Goal: Task Accomplishment & Management: Complete application form

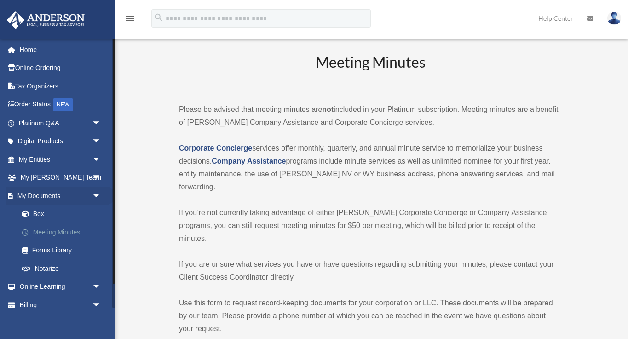
click at [53, 230] on link "Meeting Minutes" at bounding box center [64, 232] width 102 height 18
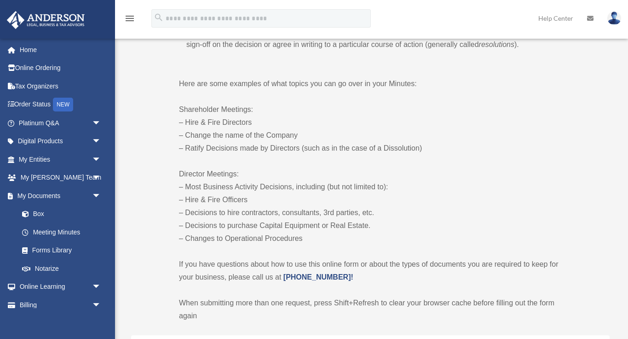
scroll to position [206, 0]
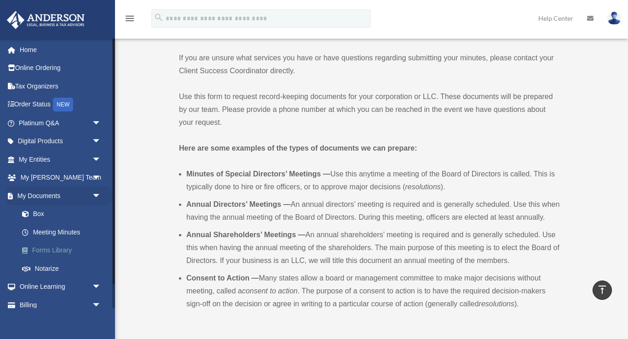
click at [52, 247] on link "Forms Library" at bounding box center [64, 250] width 102 height 18
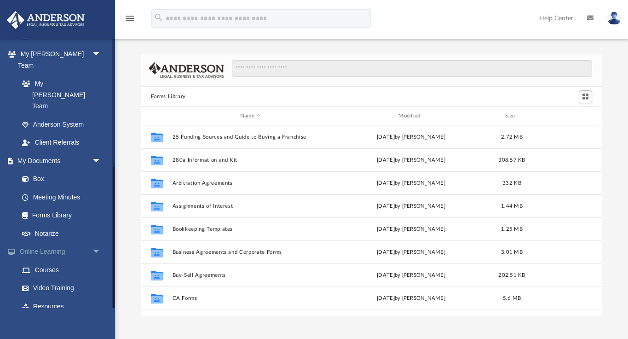
scroll to position [244, 0]
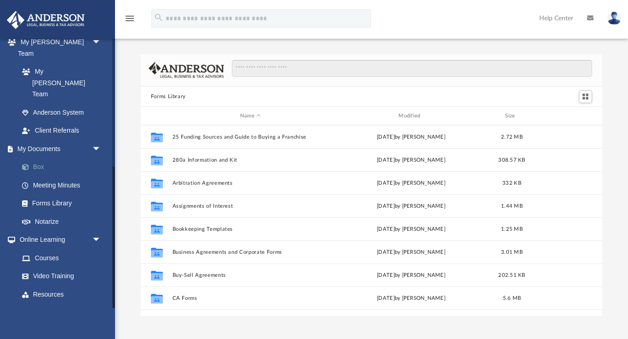
click at [41, 158] on link "Box" at bounding box center [64, 167] width 102 height 18
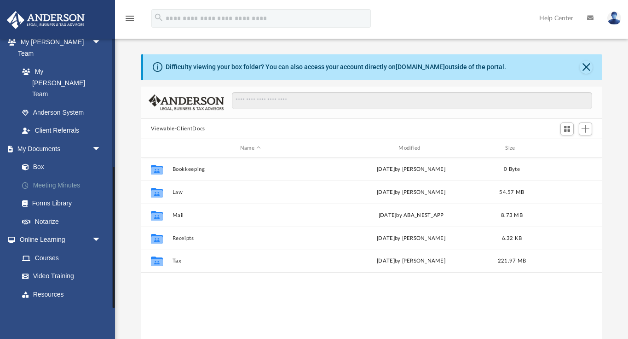
scroll to position [209, 461]
click at [48, 176] on link "Meeting Minutes" at bounding box center [64, 185] width 102 height 18
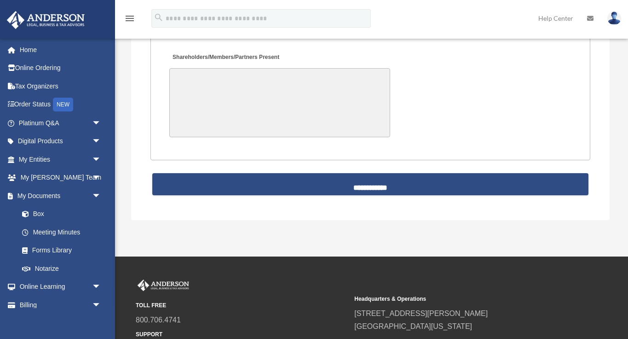
scroll to position [2140, 0]
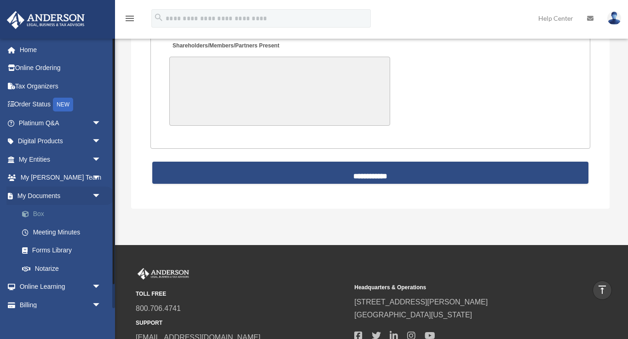
click at [38, 212] on link "Box" at bounding box center [64, 214] width 102 height 18
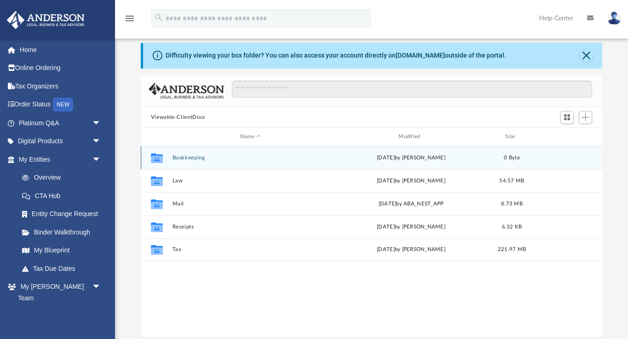
scroll to position [12, 0]
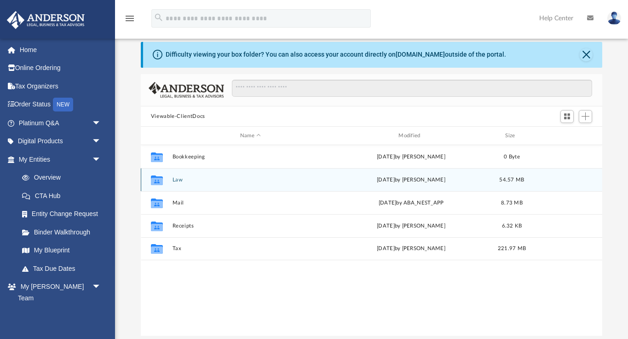
click at [177, 182] on div "Collaborated Folder Law Fri Sep 5 2025 by Nikki Llagas 54.57 MB" at bounding box center [372, 179] width 462 height 23
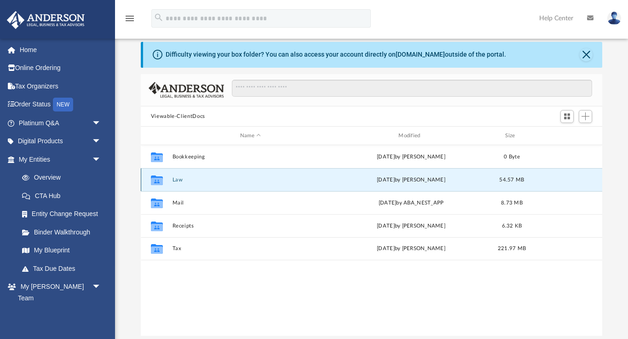
click at [177, 181] on button "Law" at bounding box center [250, 180] width 156 height 6
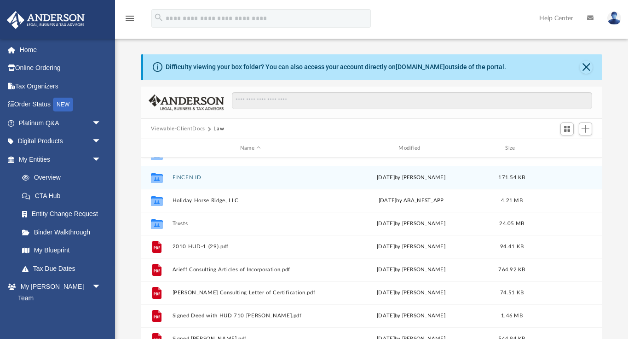
scroll to position [0, 0]
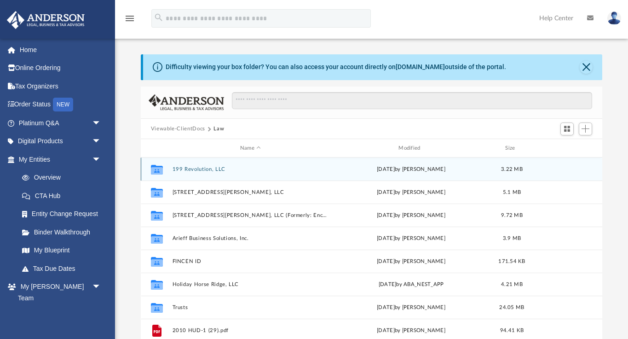
click at [196, 168] on button "199 Revolution, LLC" at bounding box center [250, 169] width 156 height 6
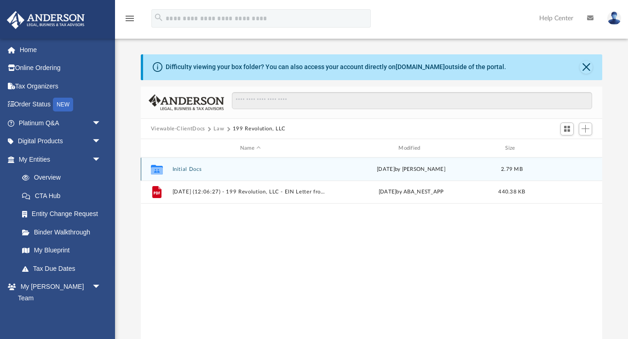
click at [192, 169] on button "Initial Docs" at bounding box center [250, 169] width 156 height 6
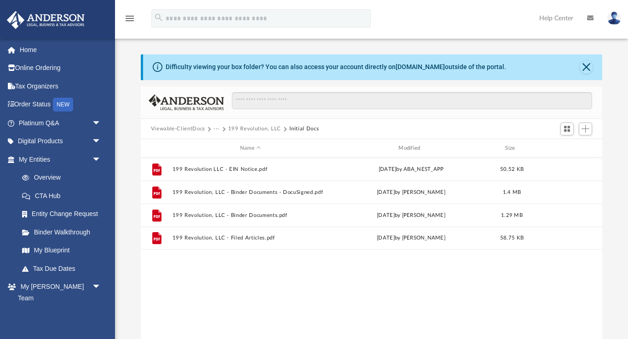
click at [182, 128] on button "Viewable-ClientDocs" at bounding box center [178, 129] width 54 height 8
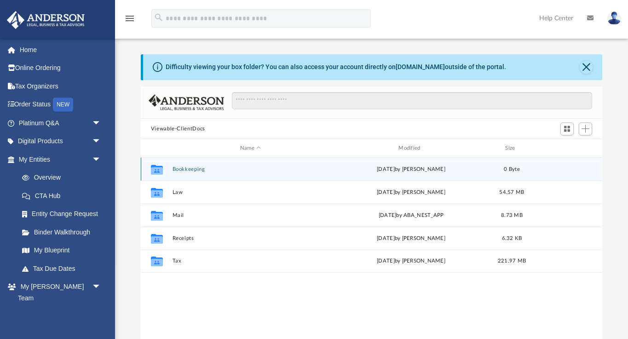
click at [190, 168] on button "Bookkeeping" at bounding box center [250, 169] width 156 height 6
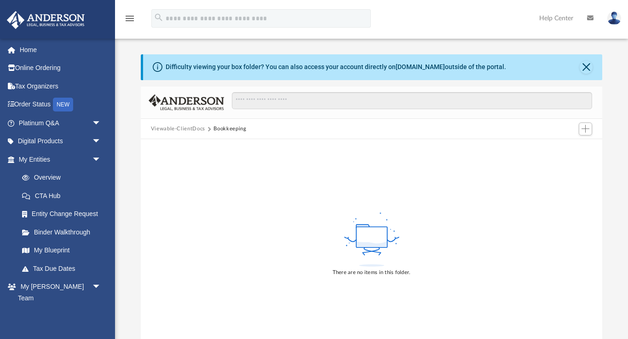
click at [186, 127] on button "Viewable-ClientDocs" at bounding box center [178, 129] width 54 height 8
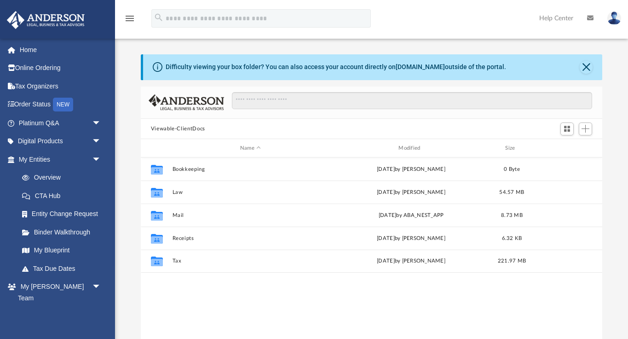
scroll to position [209, 461]
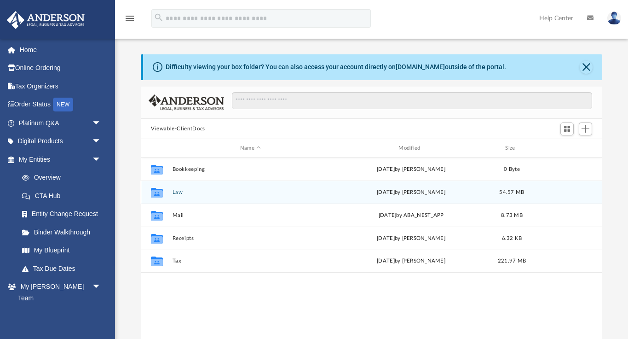
click at [176, 194] on button "Law" at bounding box center [250, 192] width 156 height 6
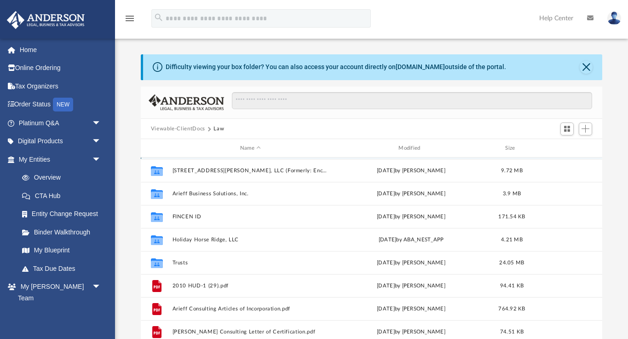
scroll to position [46, 0]
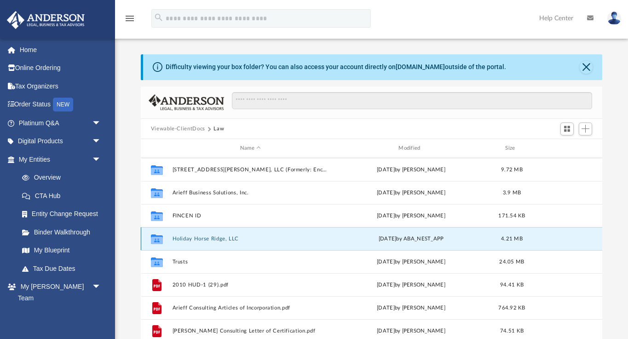
click at [213, 238] on button "Holiday Horse Ridge, LLC" at bounding box center [250, 239] width 156 height 6
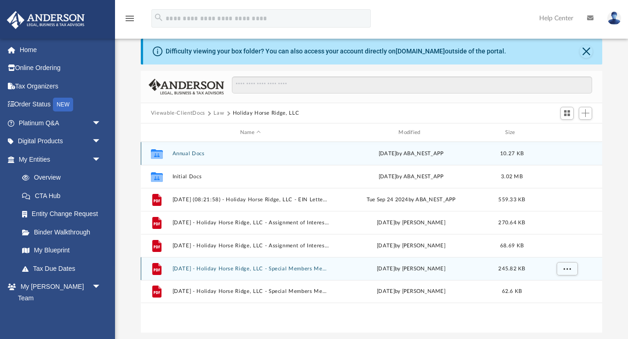
scroll to position [18, 0]
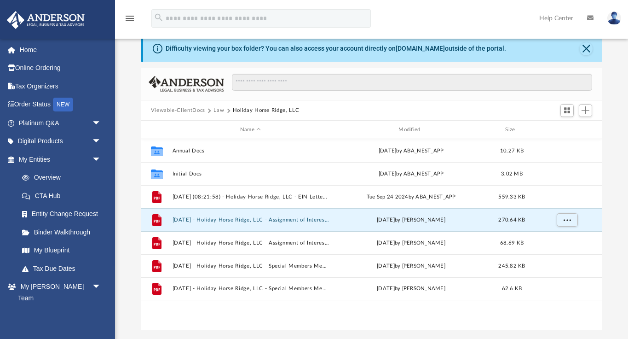
click at [257, 221] on button "2024.12.19 - Holiday Horse Ridge, LLC - Assignment of Interest - DocuSigned.pdf" at bounding box center [250, 220] width 156 height 6
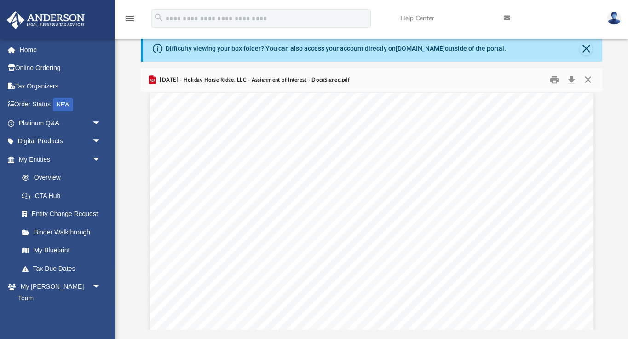
scroll to position [0, 0]
click at [588, 79] on button "Close" at bounding box center [588, 80] width 17 height 14
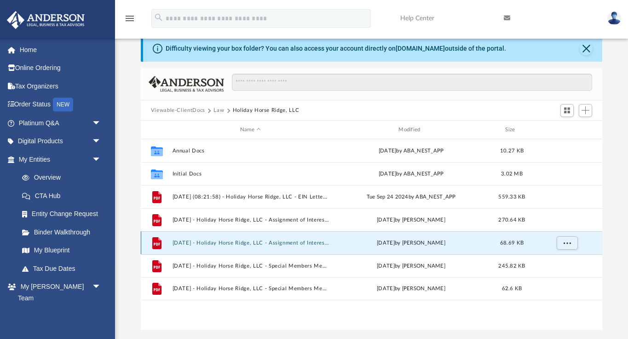
click at [234, 241] on button "2024.12.19 - Holiday Horse Ridge, LLC - Assignment of Interest.pdf" at bounding box center [250, 243] width 156 height 6
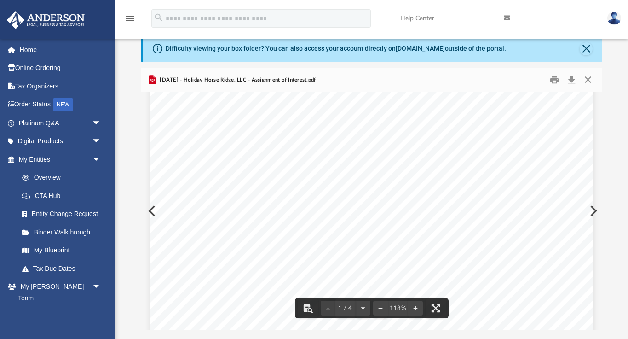
scroll to position [133, 0]
click at [589, 78] on button "Close" at bounding box center [588, 80] width 17 height 14
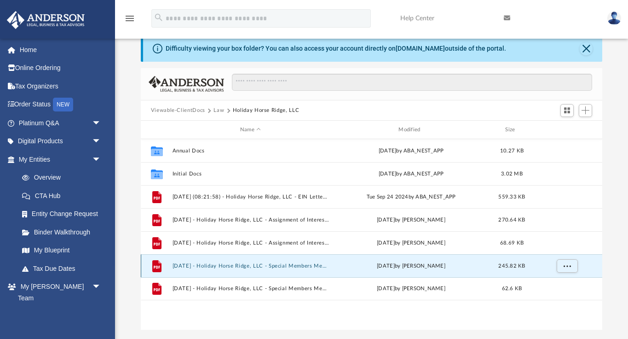
click at [242, 265] on button "2024.12.19 - Holiday Horse Ridge, LLC - Special Members Meeting - DocuSigned.pdf" at bounding box center [250, 266] width 156 height 6
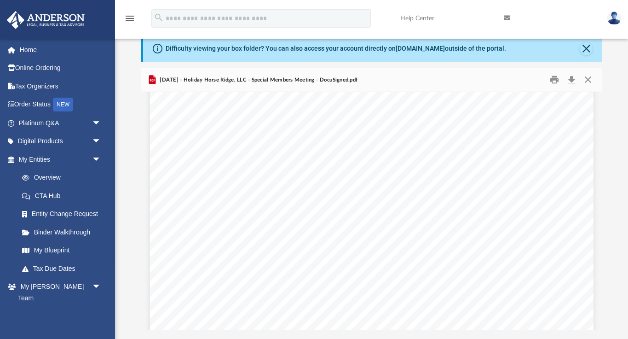
scroll to position [17, 0]
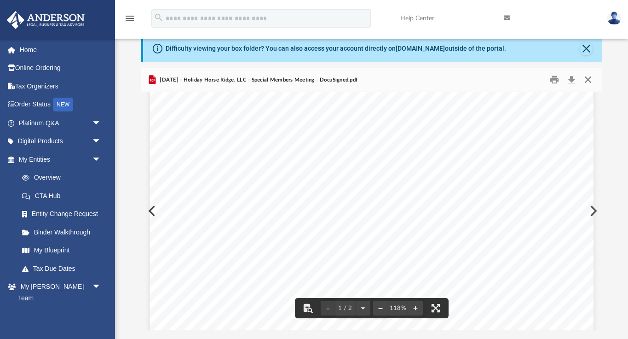
click at [586, 81] on button "Close" at bounding box center [588, 80] width 17 height 14
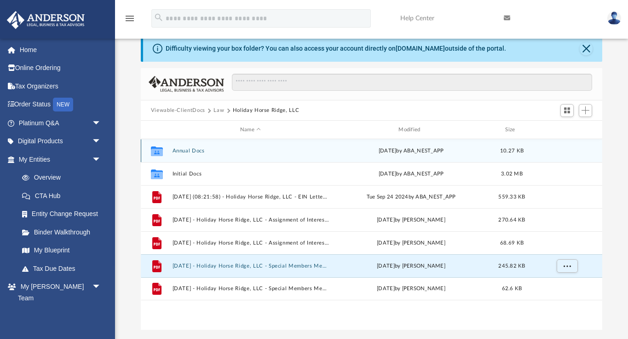
scroll to position [0, 0]
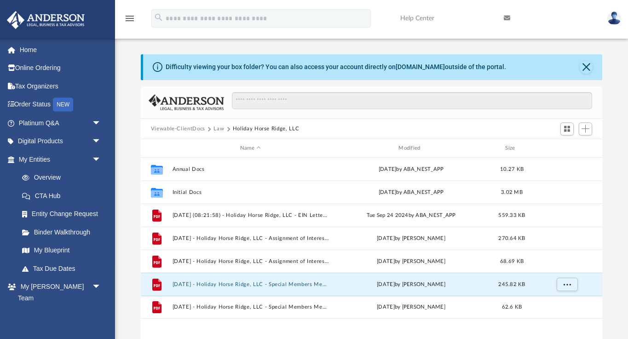
click at [217, 128] on button "Law" at bounding box center [218, 129] width 11 height 8
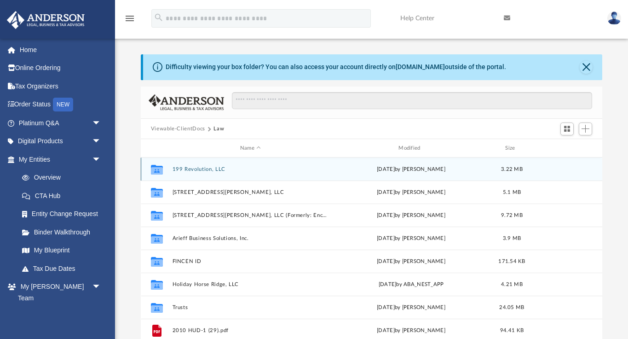
click at [207, 169] on button "199 Revolution, LLC" at bounding box center [250, 169] width 156 height 6
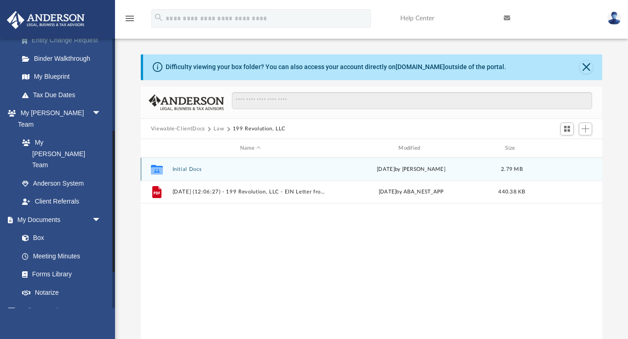
scroll to position [176, 0]
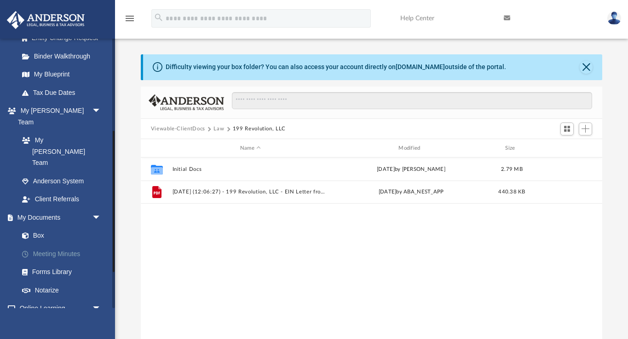
click at [59, 244] on link "Meeting Minutes" at bounding box center [64, 253] width 102 height 18
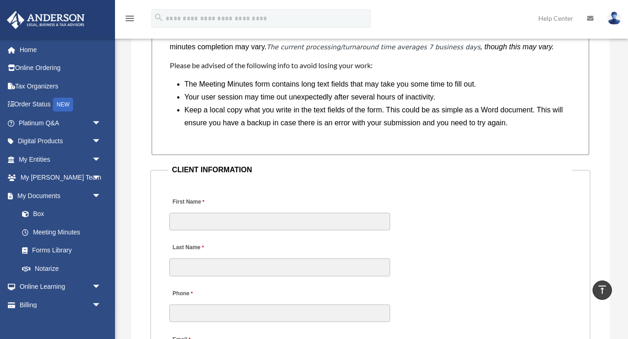
scroll to position [867, 0]
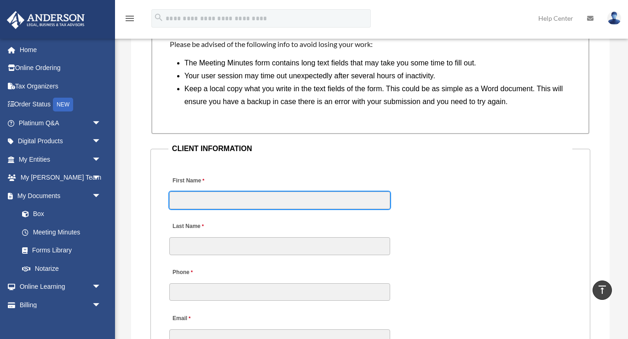
click at [266, 191] on input "First Name" at bounding box center [279, 199] width 221 height 17
type input "***"
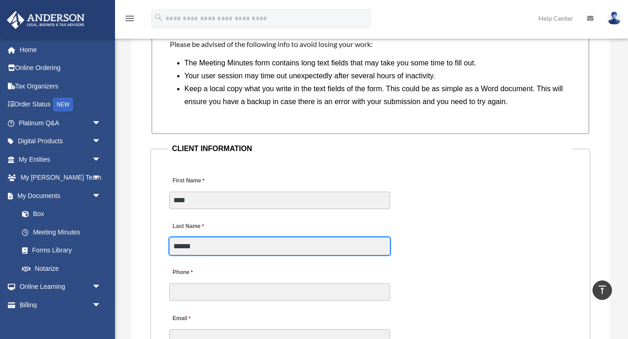
type input "******"
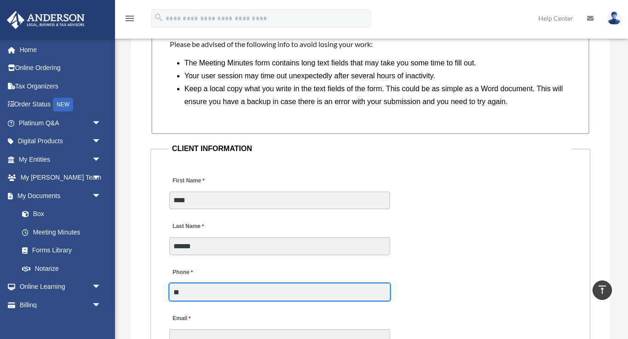
type input "**********"
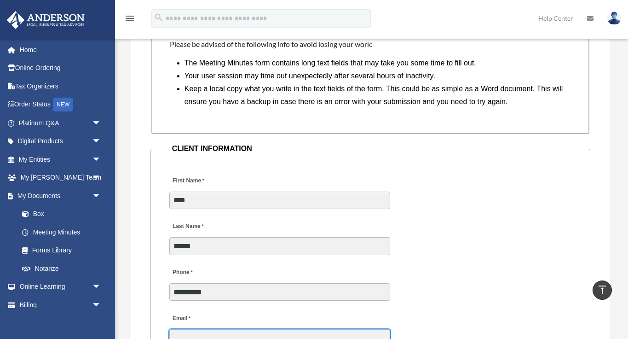
click at [228, 329] on input "Email" at bounding box center [279, 337] width 221 height 17
type input "**********"
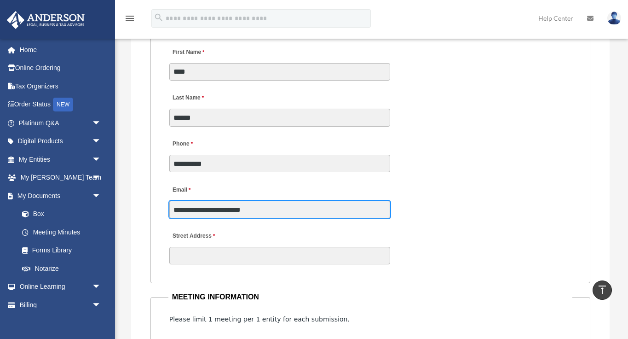
scroll to position [1026, 0]
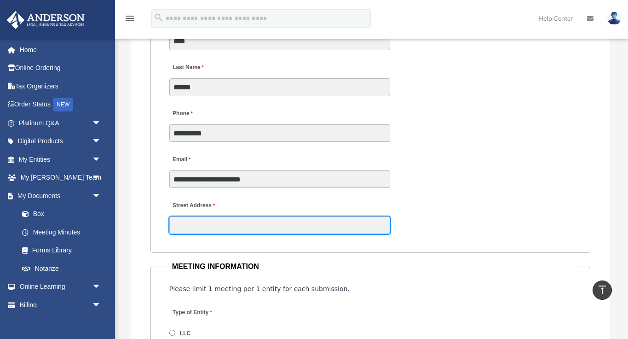
click at [273, 216] on input "Street Address" at bounding box center [279, 224] width 221 height 17
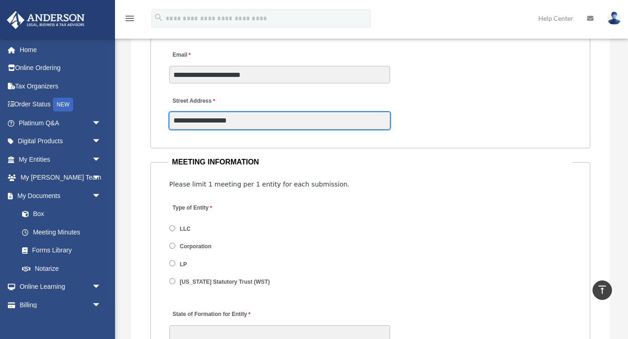
scroll to position [1150, 0]
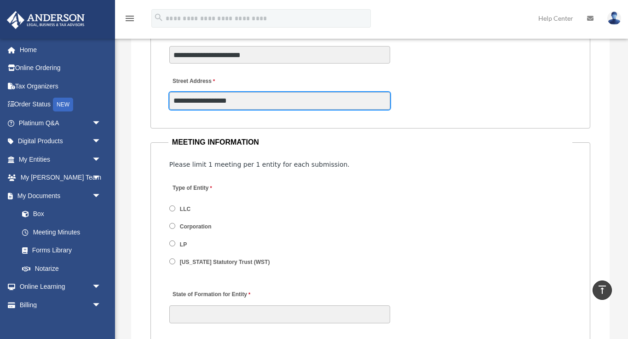
click at [266, 93] on input "**********" at bounding box center [279, 100] width 221 height 17
type input "**********"
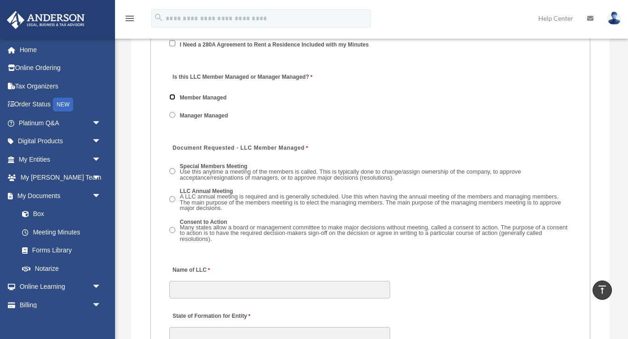
scroll to position [1436, 0]
